Goal: Unclear

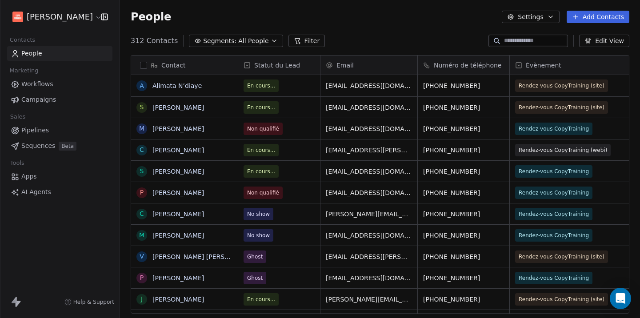
scroll to position [273, 514]
